Goal: Ask a question

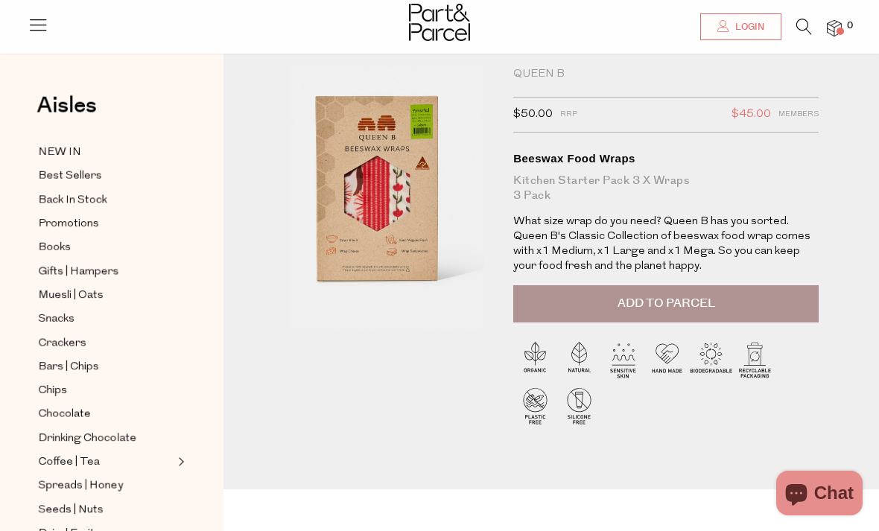
scroll to position [32, 0]
click at [836, 480] on button "Chat" at bounding box center [819, 493] width 86 height 45
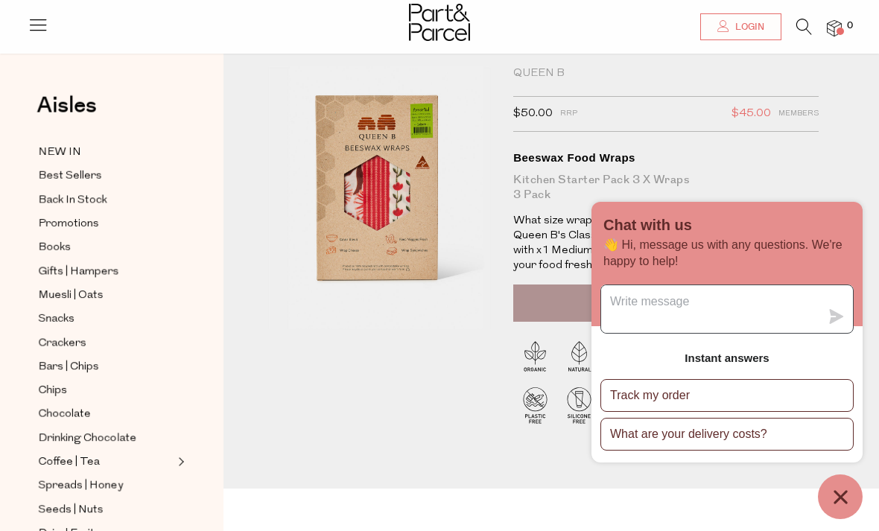
click at [737, 296] on textarea "Message us" at bounding box center [710, 309] width 219 height 48
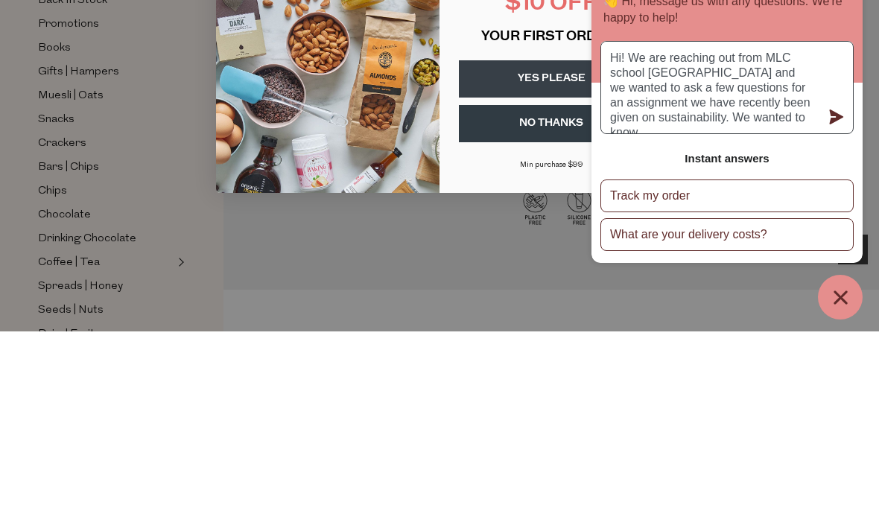
type textarea "Hi! We are reaching out from MLC school [GEOGRAPHIC_DATA] and we wanted to ask …"
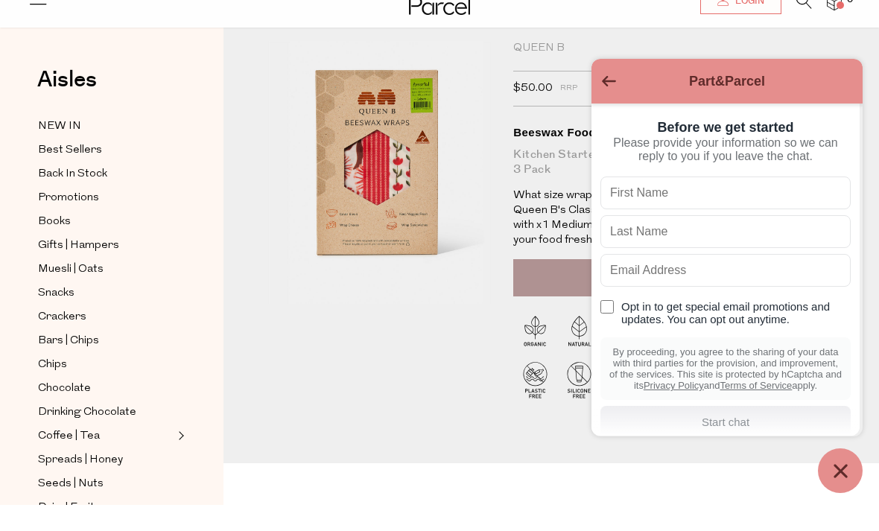
scroll to position [8, 0]
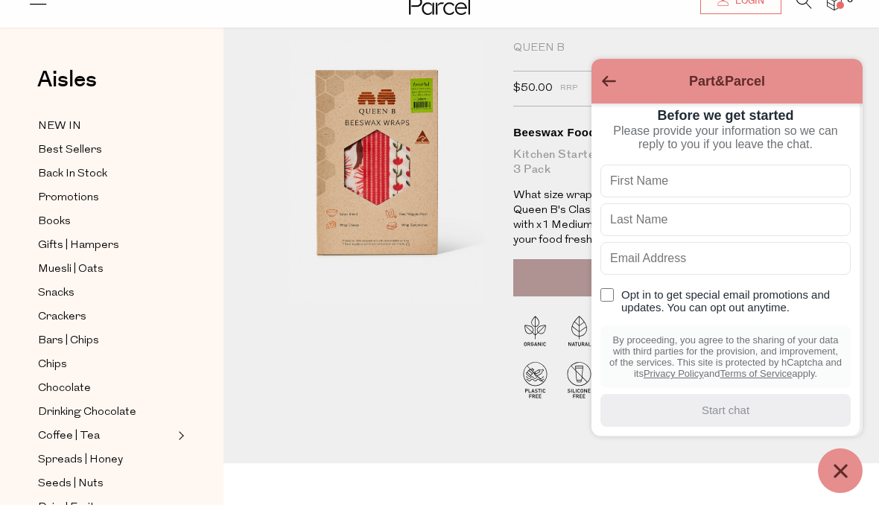
type input "p"
type input "Poppy"
click at [662, 229] on input "text" at bounding box center [725, 245] width 250 height 33
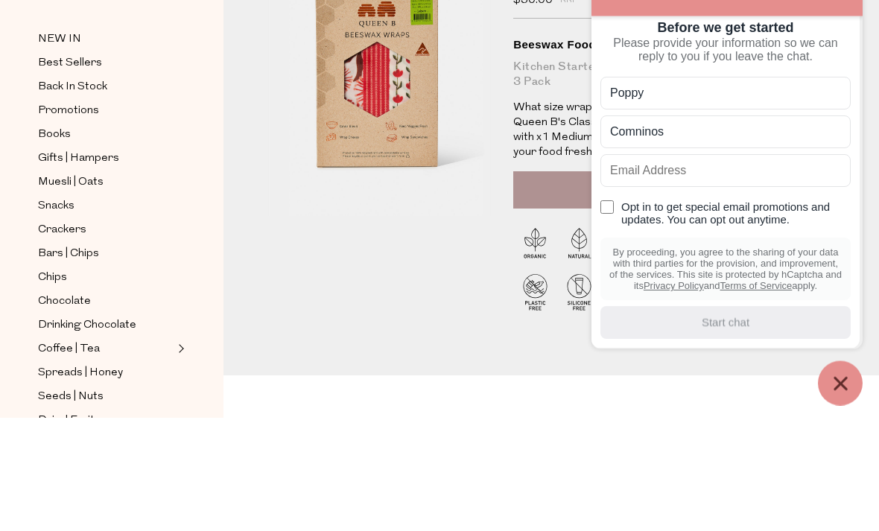
type input "Comninos"
click at [716, 268] on input "text" at bounding box center [725, 284] width 250 height 33
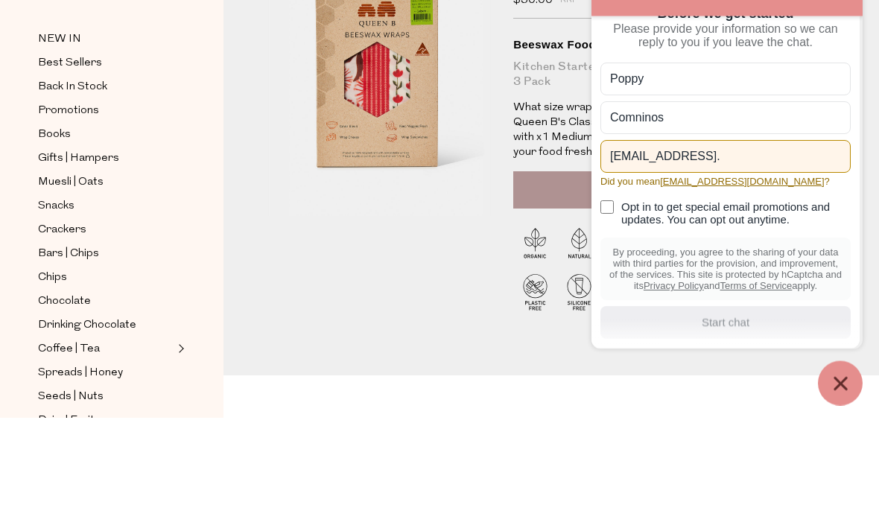
click at [748, 290] on button "[EMAIL_ADDRESS][DOMAIN_NAME]" at bounding box center [742, 295] width 164 height 11
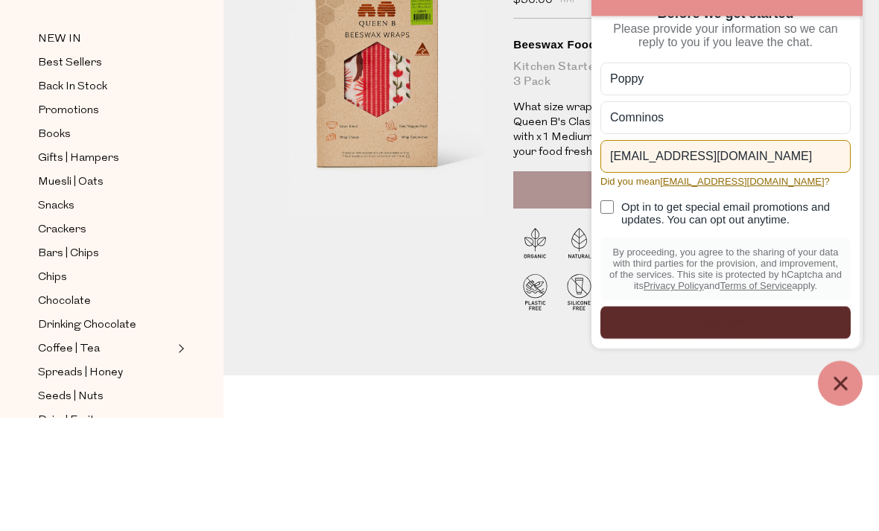
scroll to position [145, 0]
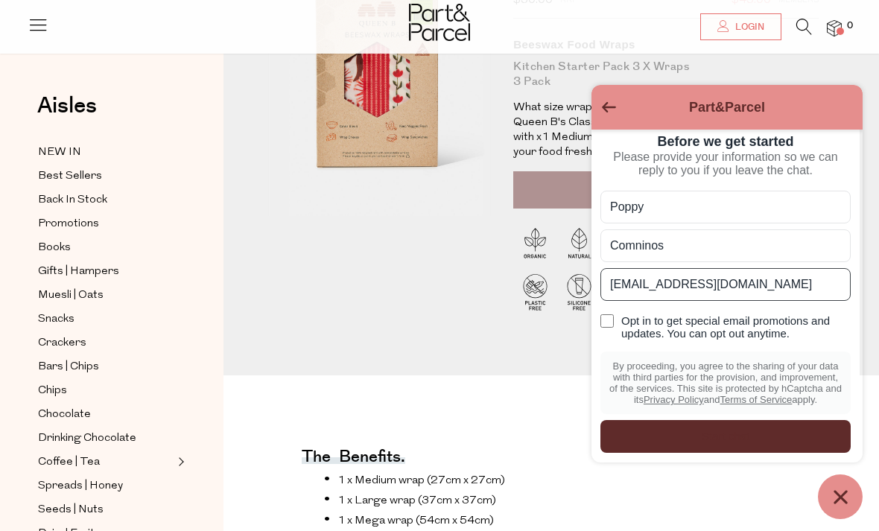
click at [767, 268] on input "[EMAIL_ADDRESS][DOMAIN_NAME]" at bounding box center [725, 284] width 250 height 33
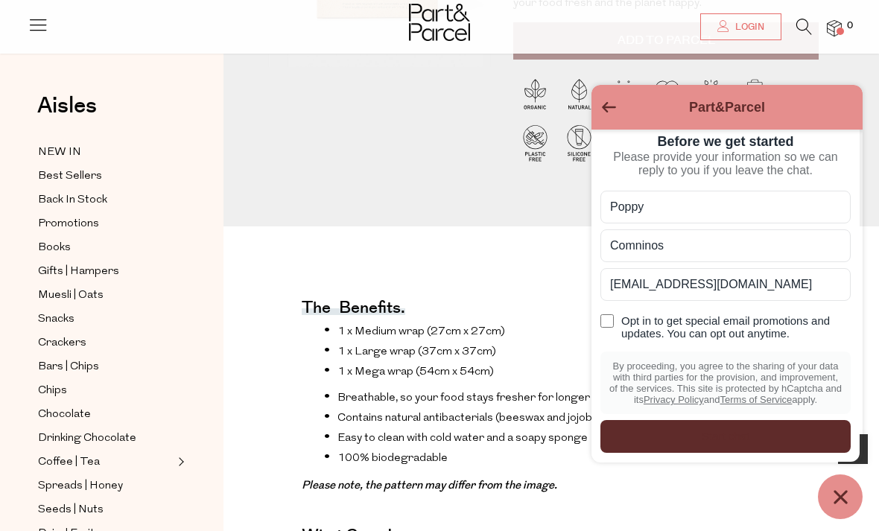
scroll to position [22, 0]
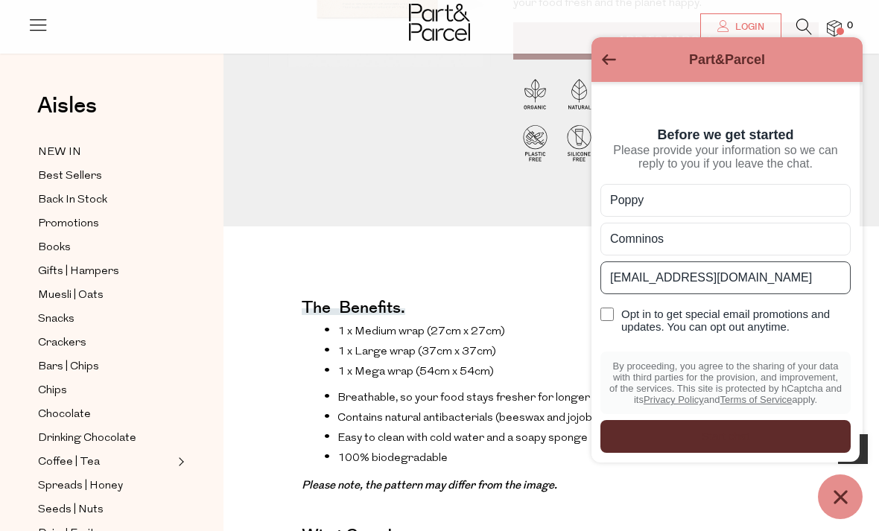
type input "[EMAIL_ADDRESS][DOMAIN_NAME]"
click at [610, 321] on input "Opt in to get special email promotions and updates. You can opt out anytime." at bounding box center [606, 314] width 13 height 13
click at [607, 321] on input "Opt in to get special email promotions and updates. You can opt out anytime." at bounding box center [606, 314] width 13 height 13
checkbox input "false"
click at [772, 445] on div "Start chat" at bounding box center [725, 436] width 232 height 16
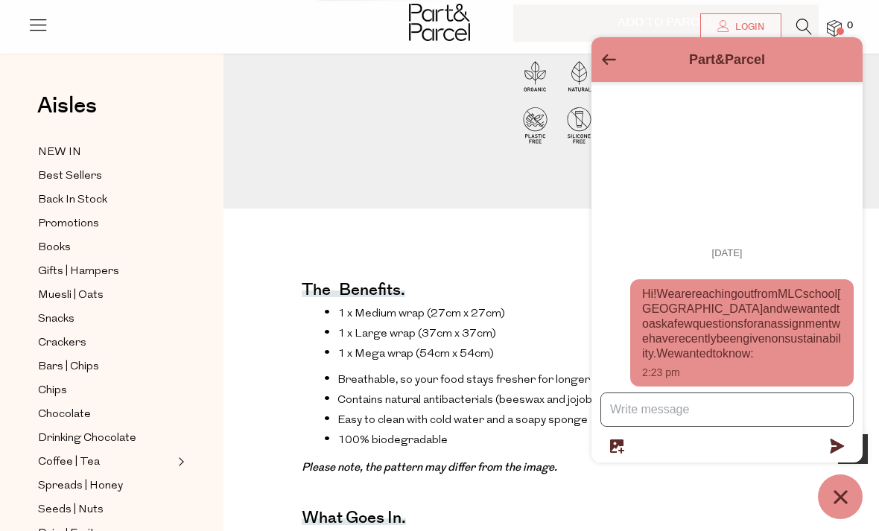
click at [740, 426] on textarea "Message us" at bounding box center [727, 409] width 252 height 33
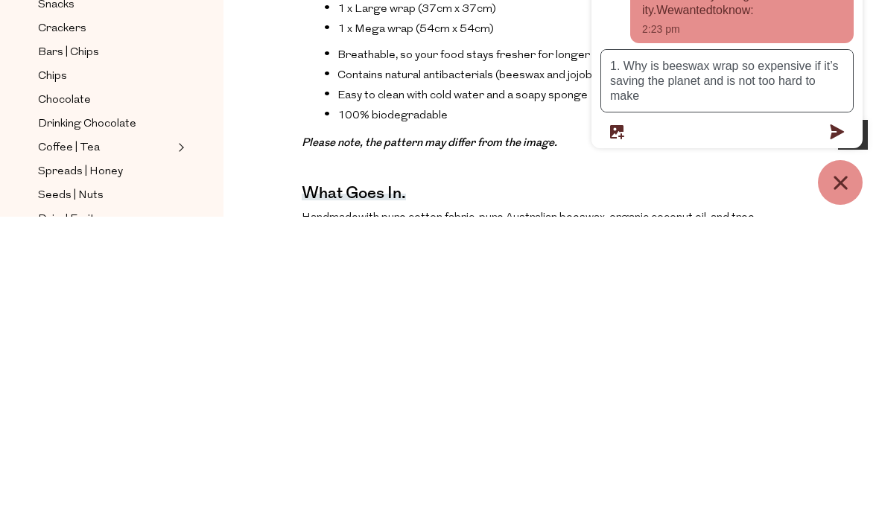
type textarea "1. Why is beeswax wrap so expensive if it’s saving the planet and is not too ha…"
click at [829, 486] on icon "Chat window" at bounding box center [840, 497] width 23 height 23
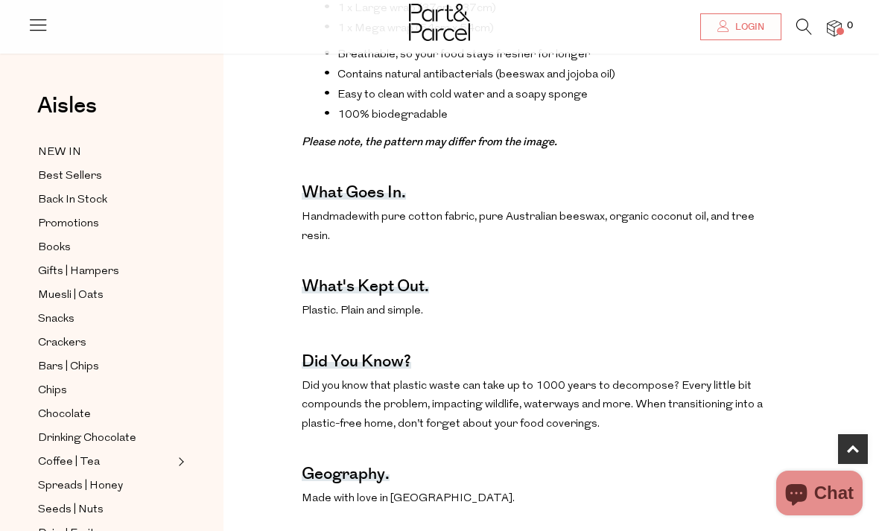
click at [830, 504] on span "Chat" at bounding box center [833, 493] width 39 height 22
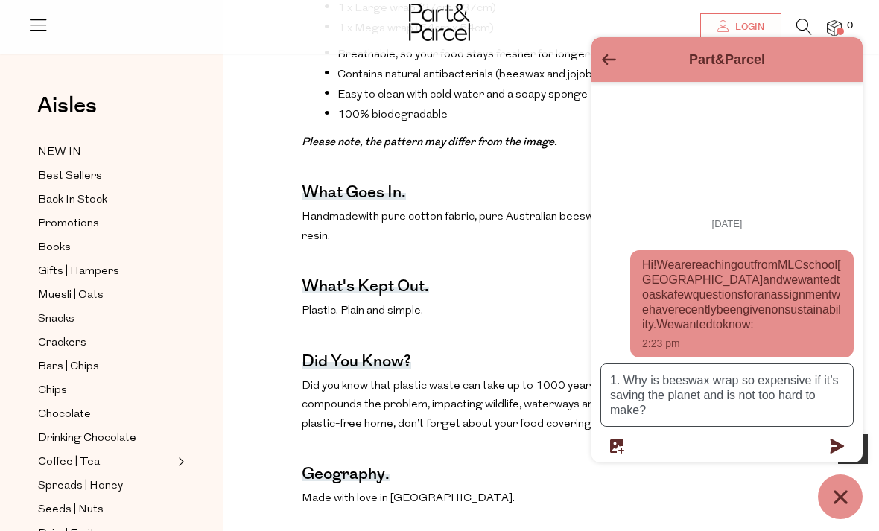
click at [784, 426] on textarea "1. Why is beeswax wrap so expensive if it’s saving the planet and is not too ha…" at bounding box center [727, 395] width 252 height 62
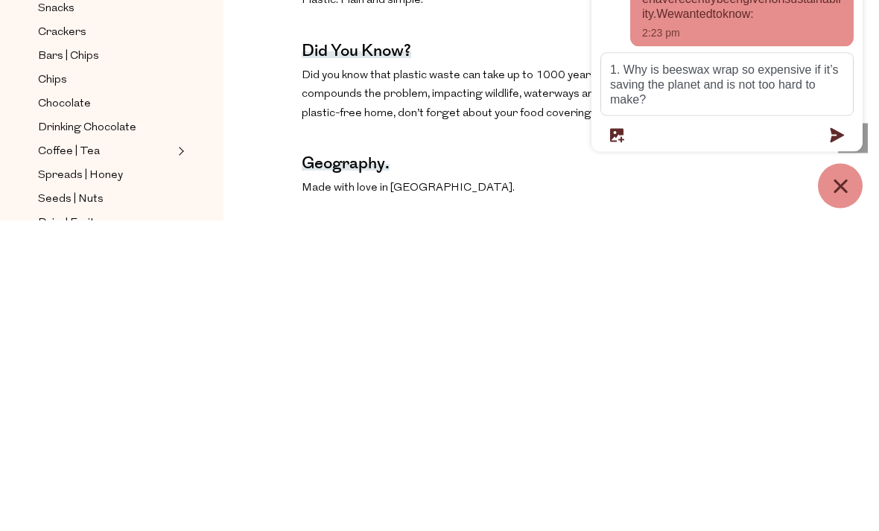
click at [837, 439] on icon "submit" at bounding box center [837, 446] width 14 height 15
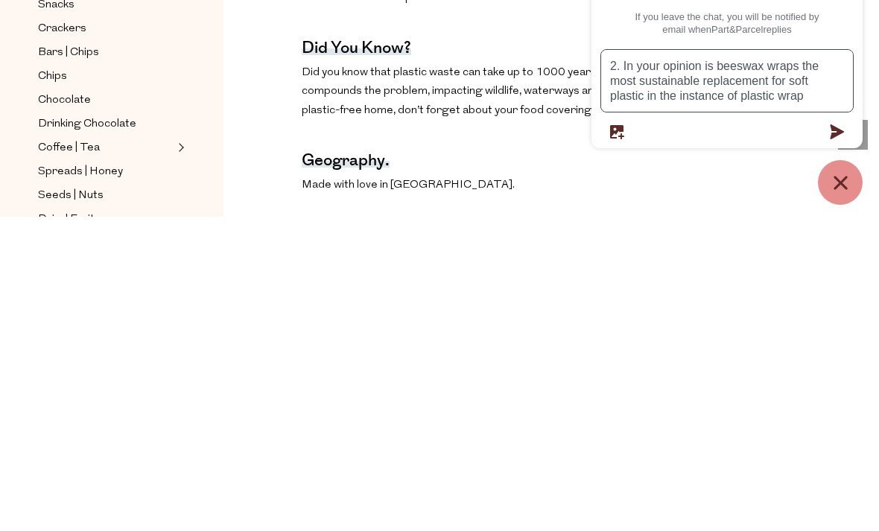
scroll to position [0, 0]
type textarea "2. In your opinion is beeswax wraps the most sustainable replacement for soft p…"
click at [834, 439] on icon "submit" at bounding box center [837, 446] width 14 height 15
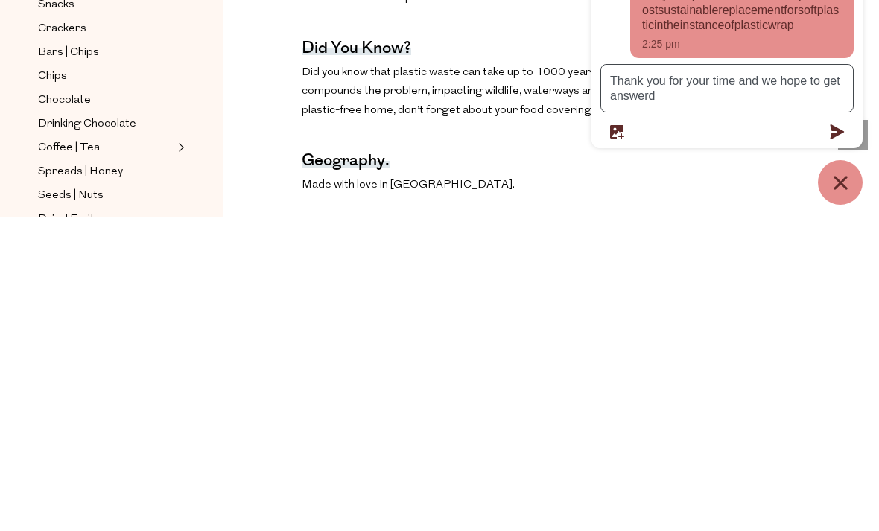
scroll to position [72, 0]
type textarea "Thank you for your time and we hope to get answers back soon"
click at [839, 486] on icon "Chat window" at bounding box center [840, 497] width 23 height 23
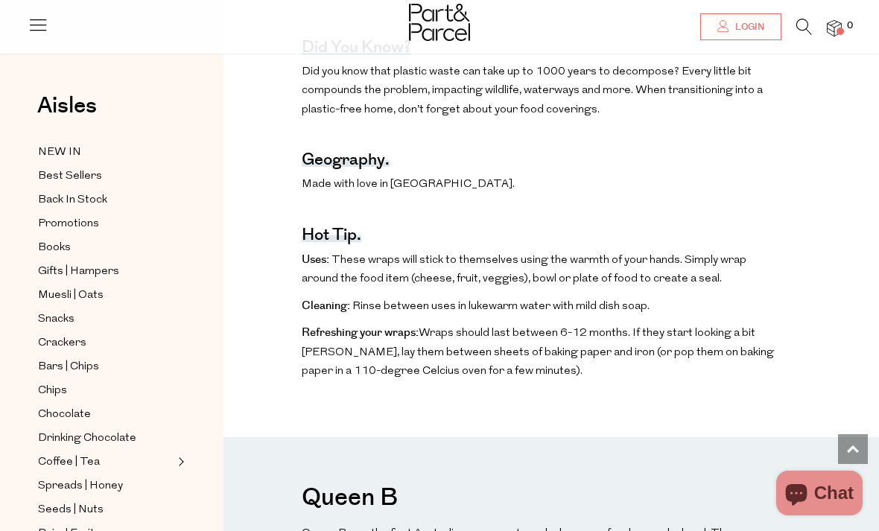
click at [819, 504] on span "Chat" at bounding box center [833, 493] width 39 height 22
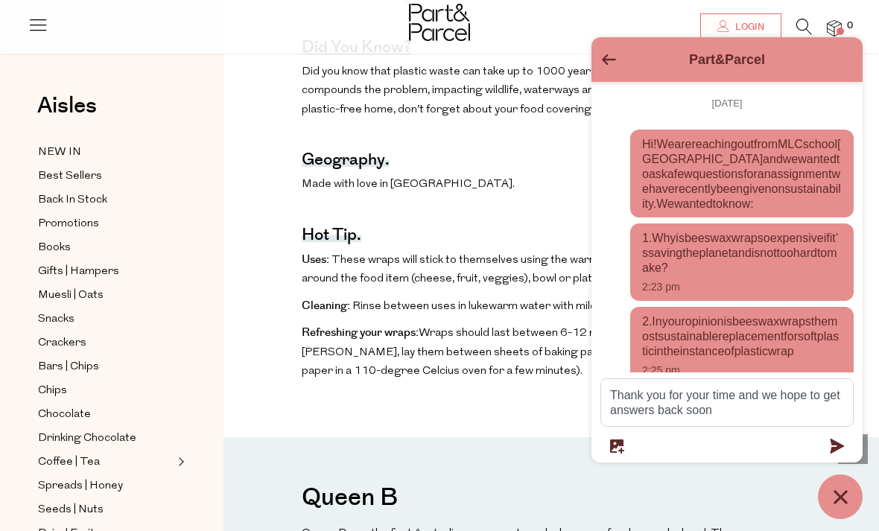
scroll to position [86, 0]
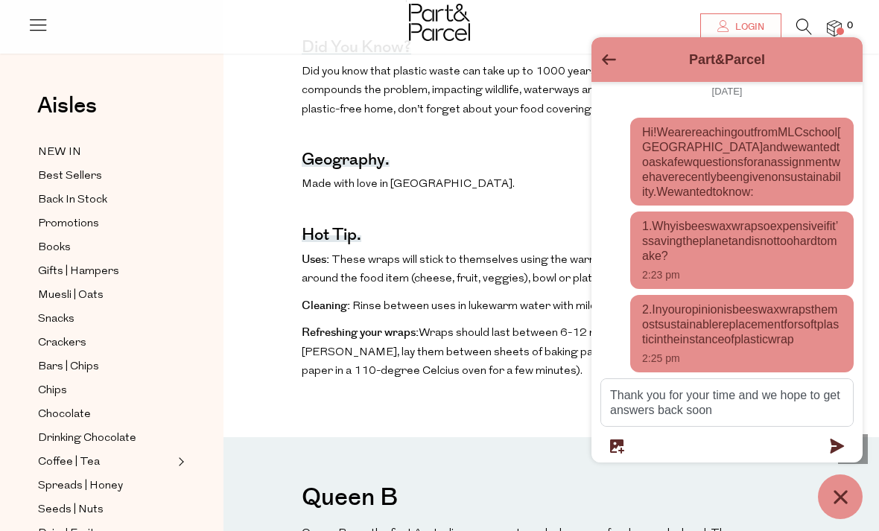
click at [827, 454] on form "Thank you for your time and we hope to get answers back soon" at bounding box center [726, 415] width 253 height 75
click at [783, 426] on textarea "Thank you for your time and we hope to get answers back soon" at bounding box center [727, 402] width 252 height 47
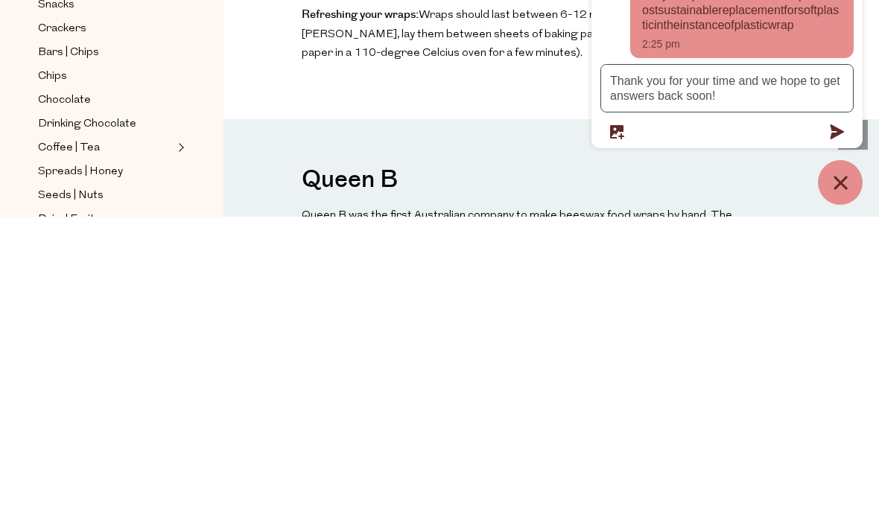
scroll to position [72, 0]
type textarea "Thank you for your time and we hope to get answers back soon! ☺️"
click at [829, 439] on button "submit" at bounding box center [837, 446] width 33 height 15
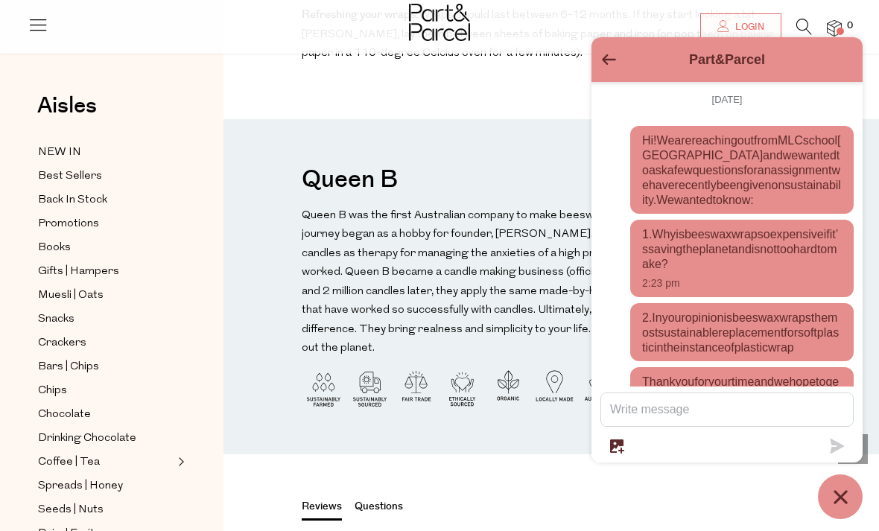
scroll to position [2, 0]
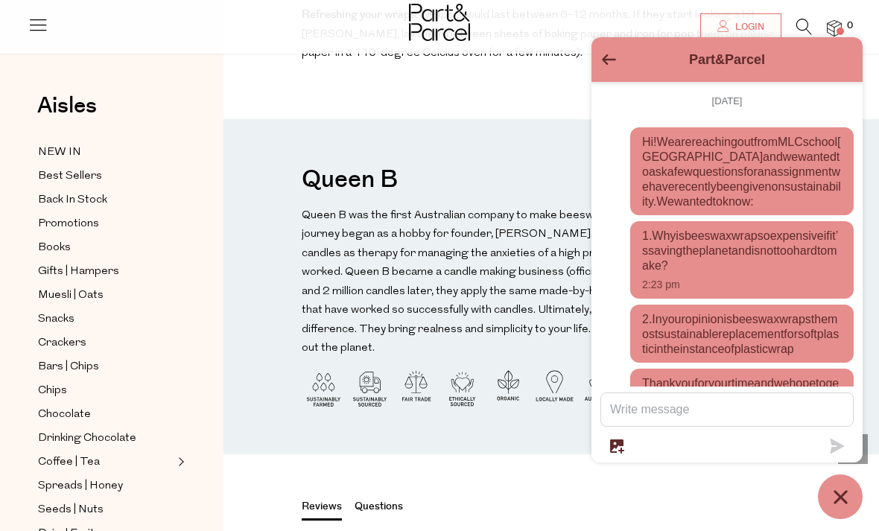
click at [538, 366] on img at bounding box center [555, 388] width 44 height 44
click at [596, 82] on div "Part&Parcel" at bounding box center [726, 59] width 271 height 45
click at [597, 82] on div "Part&Parcel" at bounding box center [726, 59] width 271 height 45
click at [606, 67] on button "Go back to the main screen" at bounding box center [609, 60] width 14 height 13
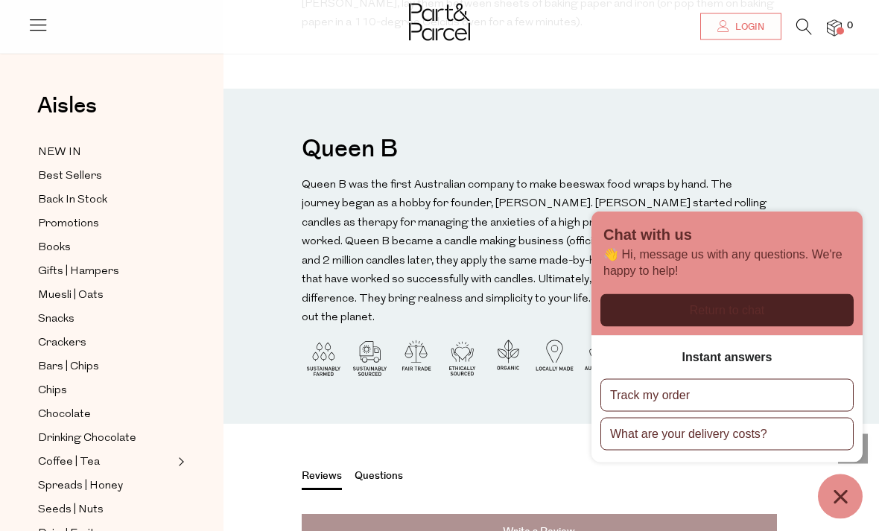
scroll to position [1280, 0]
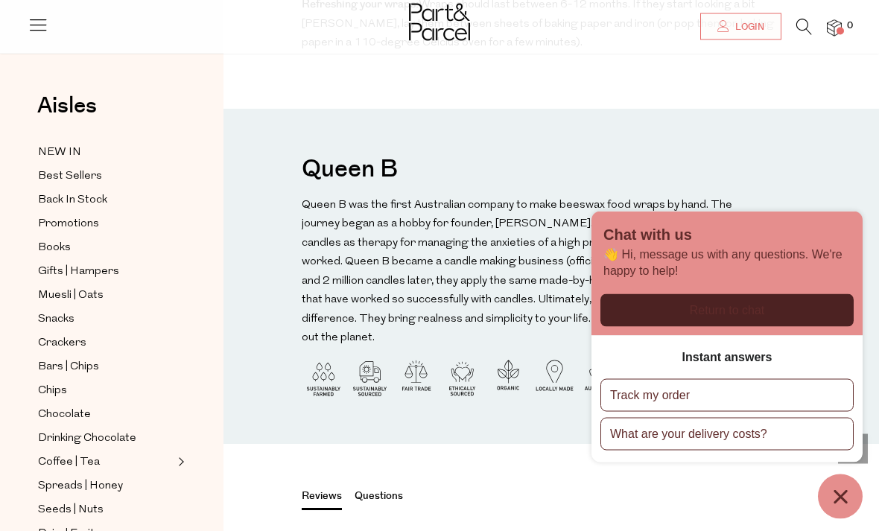
click at [734, 433] on p "What are your delivery costs?" at bounding box center [688, 434] width 157 height 16
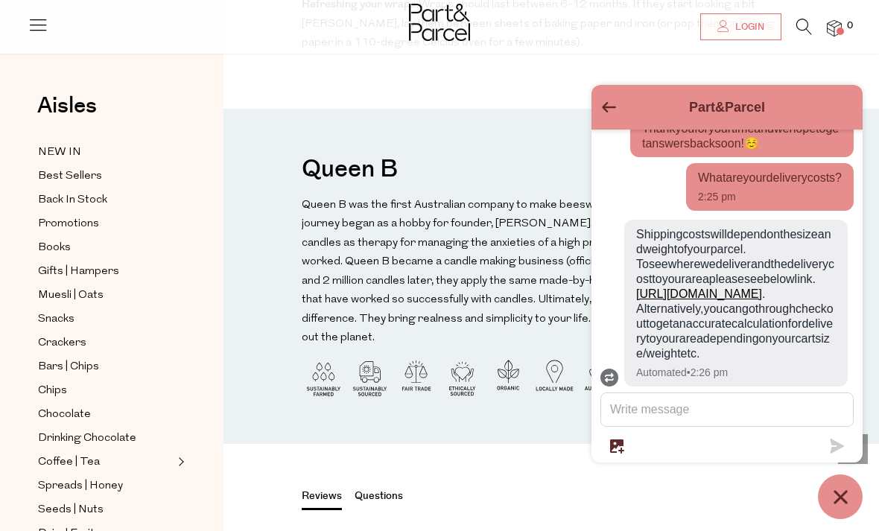
scroll to position [483, 0]
click at [603, 98] on div "Part&Parcel" at bounding box center [726, 107] width 253 height 27
click at [611, 104] on icon "Go back to the main screen" at bounding box center [609, 107] width 14 height 10
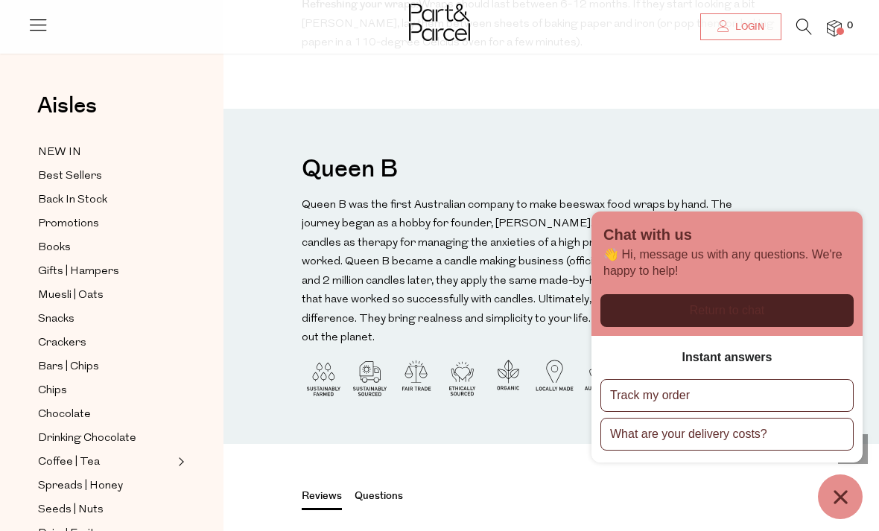
click at [795, 385] on button "Track my order" at bounding box center [726, 395] width 253 height 33
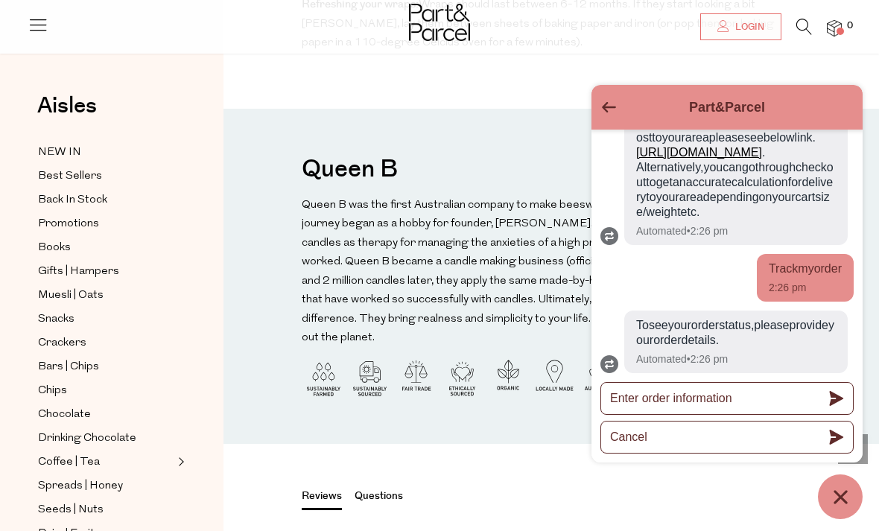
scroll to position [640, 0]
click at [606, 119] on div "Part&Parcel" at bounding box center [726, 107] width 253 height 27
click at [610, 112] on icon "Go back to the main screen" at bounding box center [609, 107] width 14 height 10
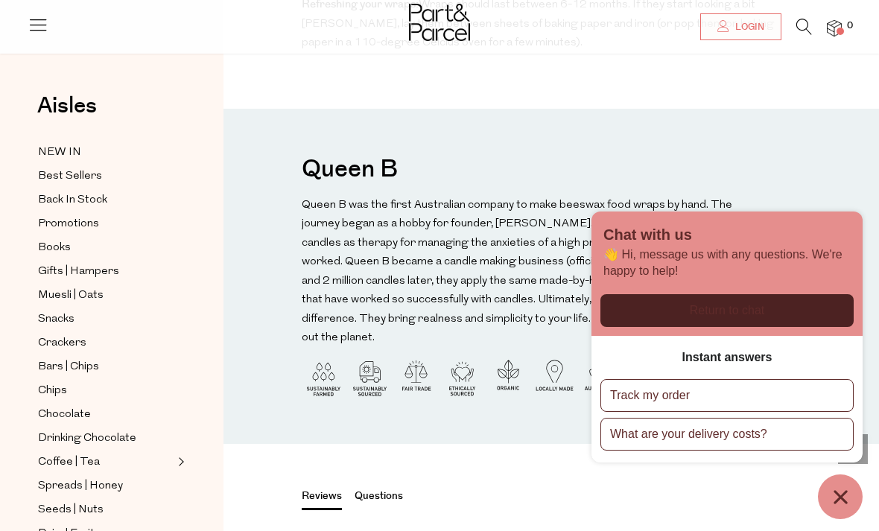
click at [832, 177] on div "Queen B Queen B was the first Australian company to make beeswax food wraps by …" at bounding box center [550, 276] width 655 height 335
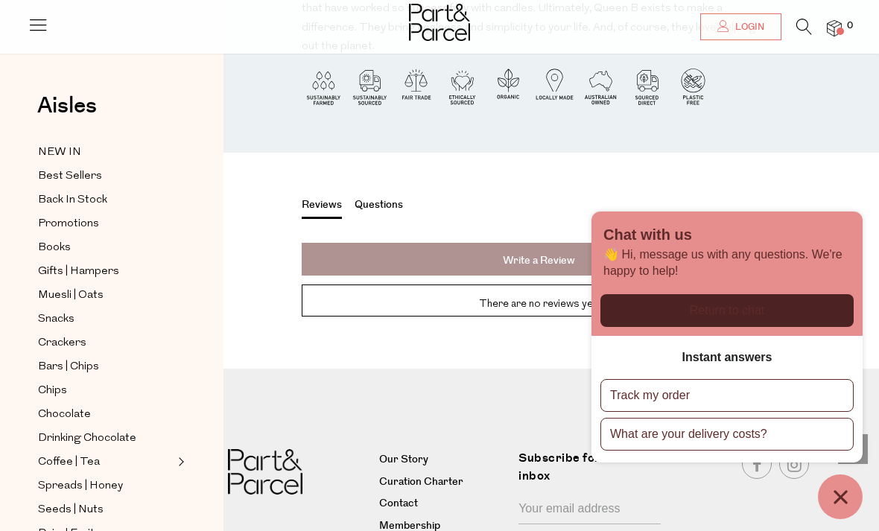
scroll to position [1575, 0]
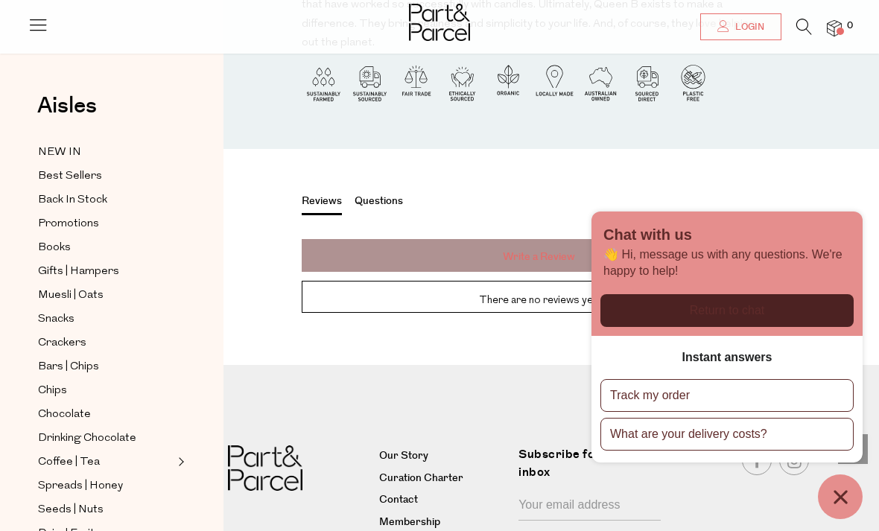
click at [578, 239] on link "Write a Review" at bounding box center [539, 255] width 475 height 33
